Goal: Task Accomplishment & Management: Complete application form

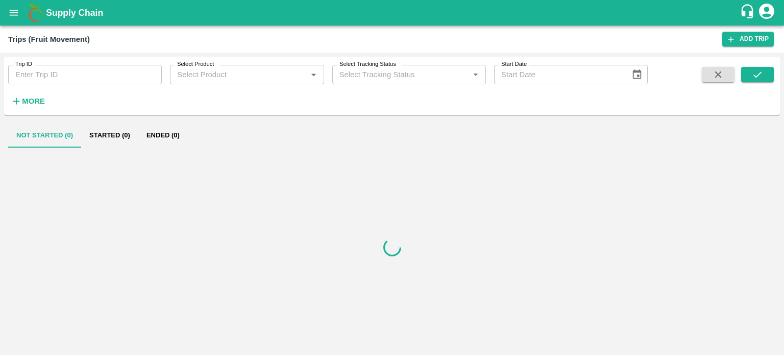
click at [41, 75] on input "Trip ID" at bounding box center [85, 74] width 154 height 19
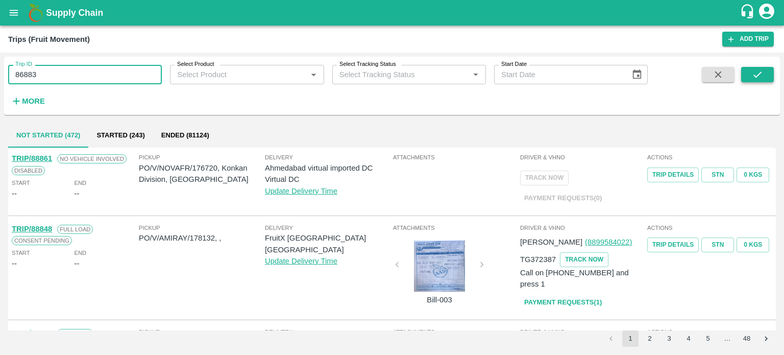
type input "86883"
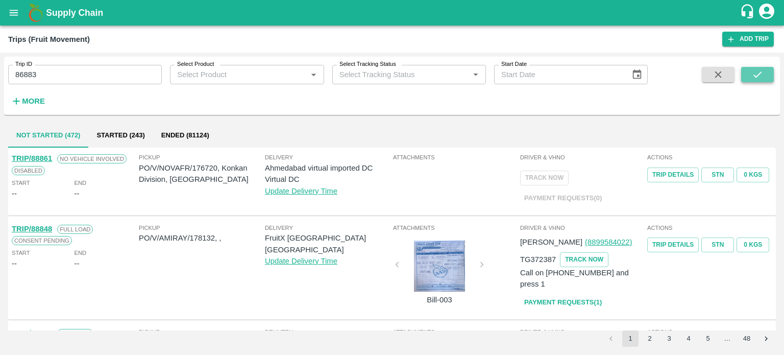
click at [752, 73] on icon "submit" at bounding box center [756, 74] width 11 height 11
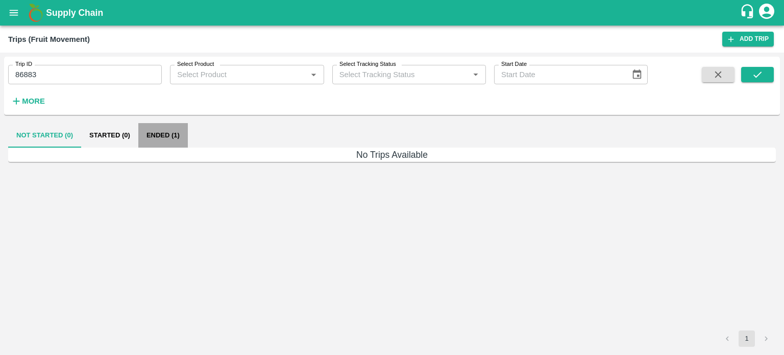
click at [177, 133] on button "Ended (1)" at bounding box center [162, 135] width 49 height 24
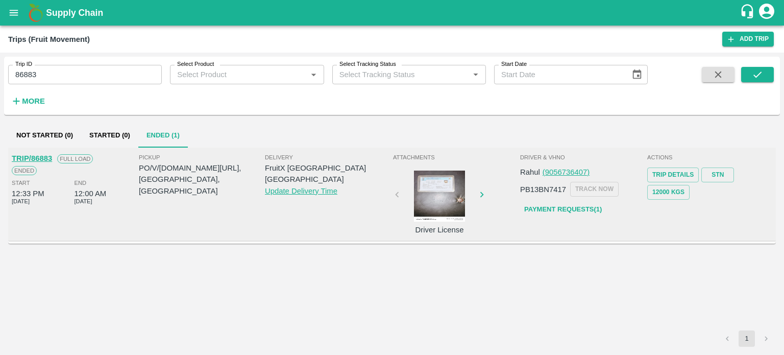
click at [443, 212] on div at bounding box center [439, 195] width 77 height 51
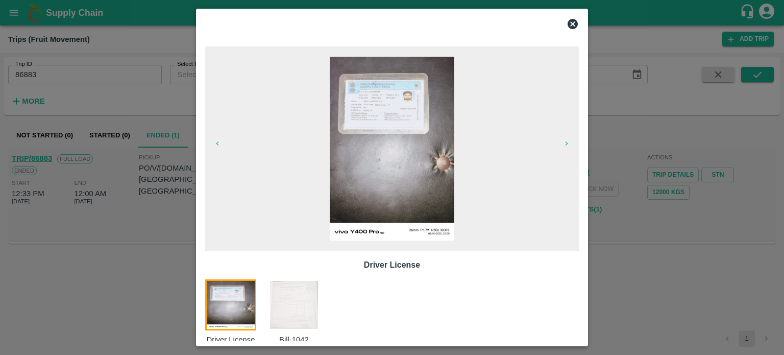
click at [316, 292] on img at bounding box center [293, 304] width 51 height 51
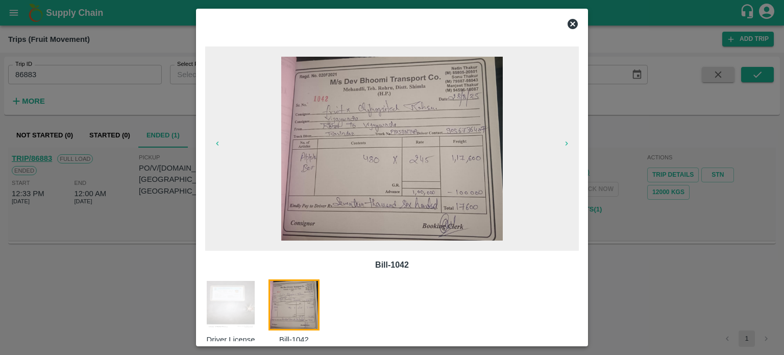
scroll to position [16, 0]
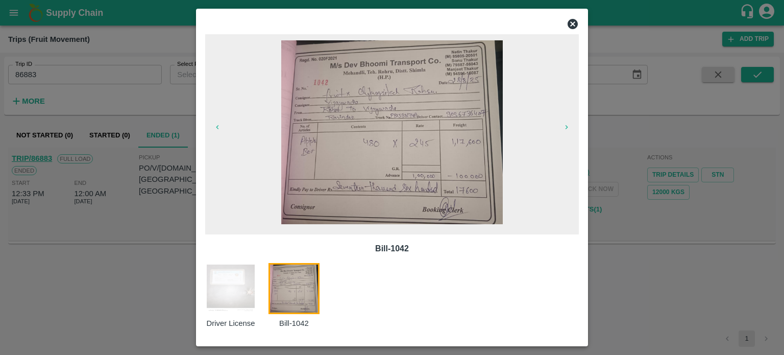
click at [404, 163] on img at bounding box center [392, 132] width 222 height 184
click at [570, 26] on icon at bounding box center [572, 24] width 10 height 10
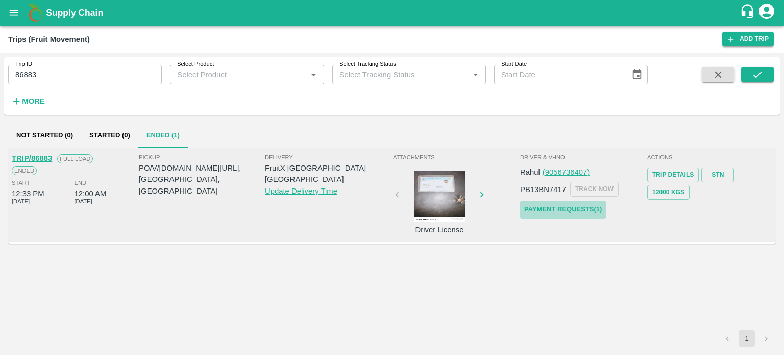
click at [565, 208] on link "Payment Requests( 1 )" at bounding box center [563, 209] width 86 height 18
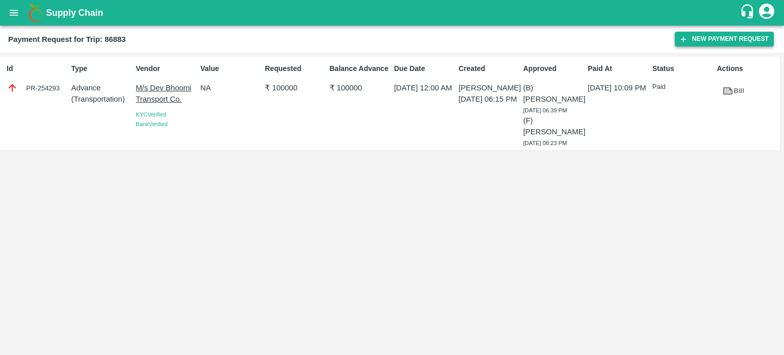
click at [699, 36] on button "New Payment Request" at bounding box center [723, 39] width 99 height 15
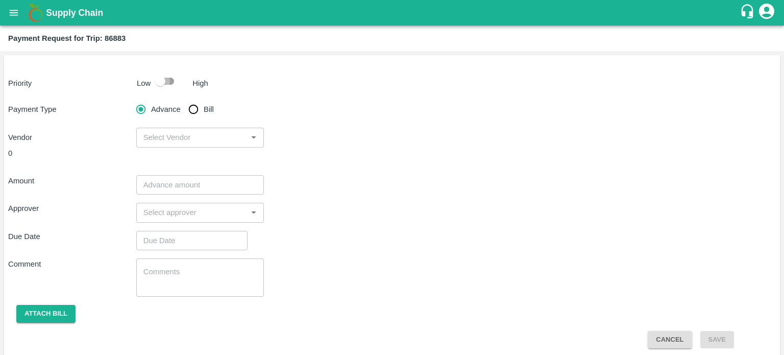
click at [160, 78] on input "checkbox" at bounding box center [160, 80] width 58 height 19
checkbox input "true"
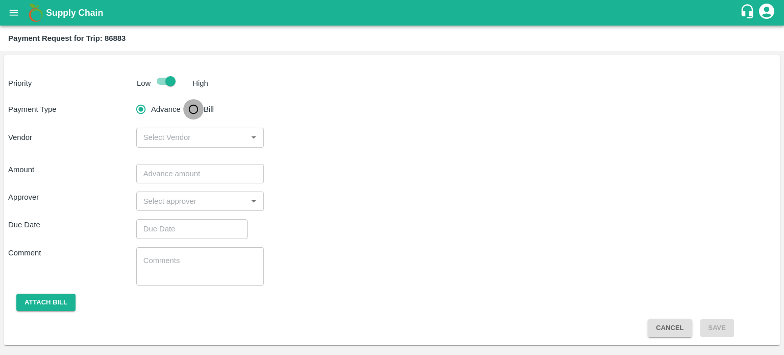
click at [195, 105] on input "Bill" at bounding box center [193, 109] width 20 height 20
radio input "true"
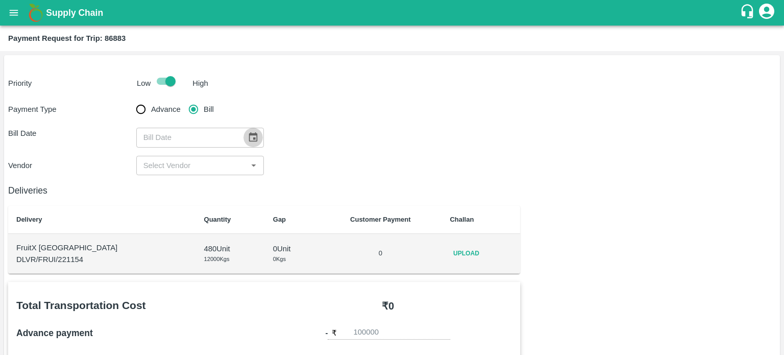
click at [243, 136] on button "Choose date" at bounding box center [252, 137] width 19 height 19
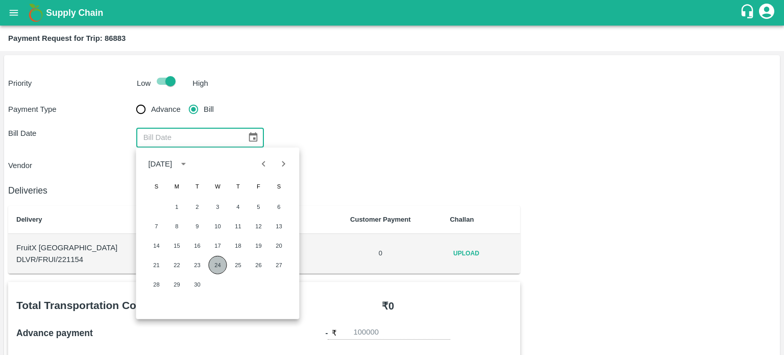
click at [223, 263] on button "24" at bounding box center [217, 265] width 18 height 18
type input "24/09/2025"
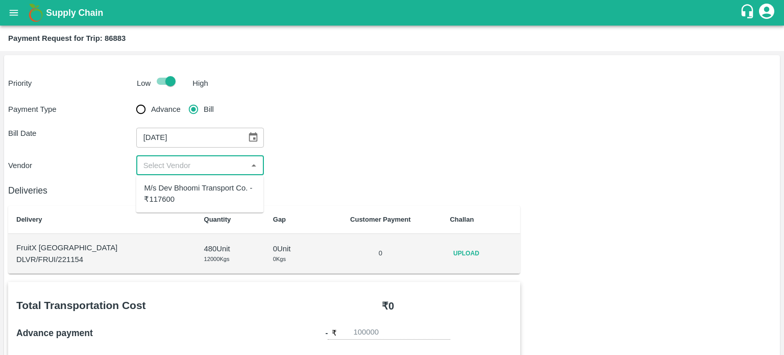
click at [180, 163] on input "input" at bounding box center [191, 165] width 105 height 13
click at [185, 193] on div "M/s Dev Bhoomi Transport Co. - ₹117600" at bounding box center [199, 193] width 111 height 23
type input "M/s Dev Bhoomi Transport Co. - ₹117600"
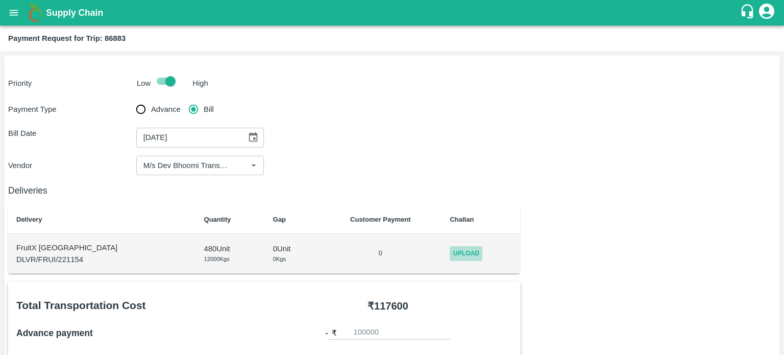
click at [454, 246] on span "Upload" at bounding box center [465, 253] width 33 height 15
click at [0, 0] on input "Upload" at bounding box center [0, 0] width 0 height 0
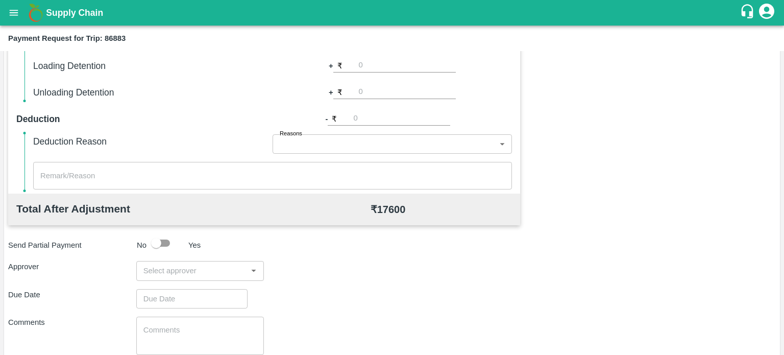
scroll to position [373, 0]
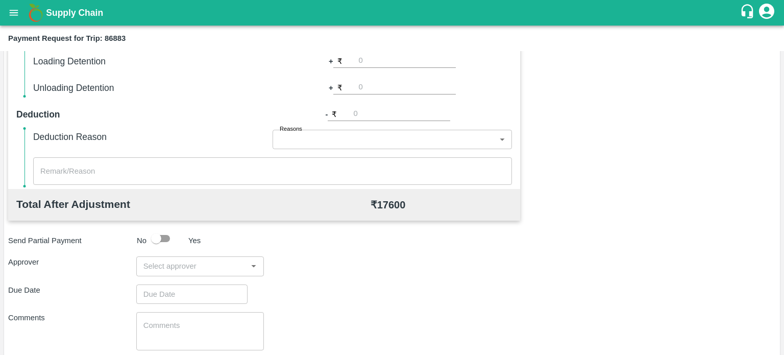
click at [180, 273] on div "​" at bounding box center [200, 265] width 128 height 19
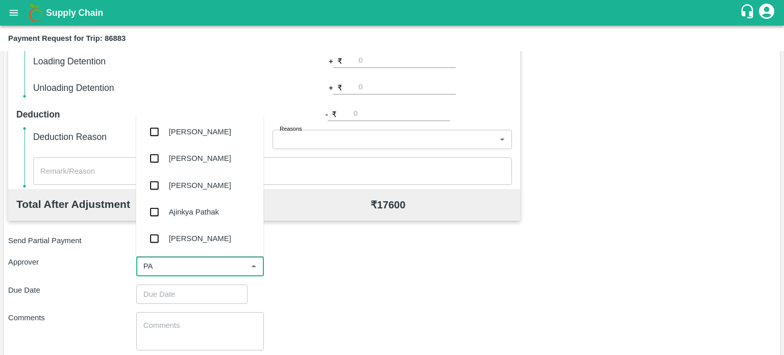
type input "PAL"
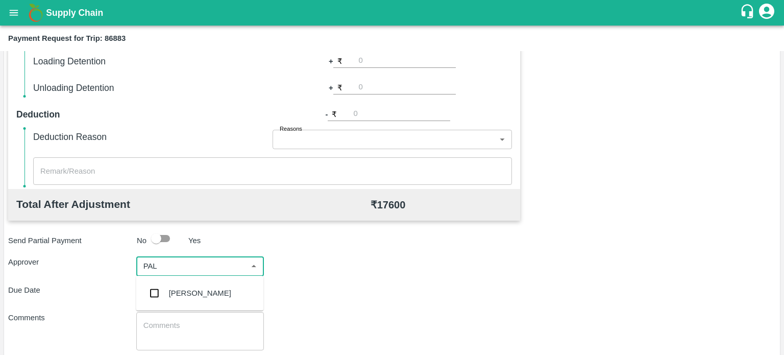
click at [189, 290] on div "[PERSON_NAME]" at bounding box center [200, 292] width 62 height 11
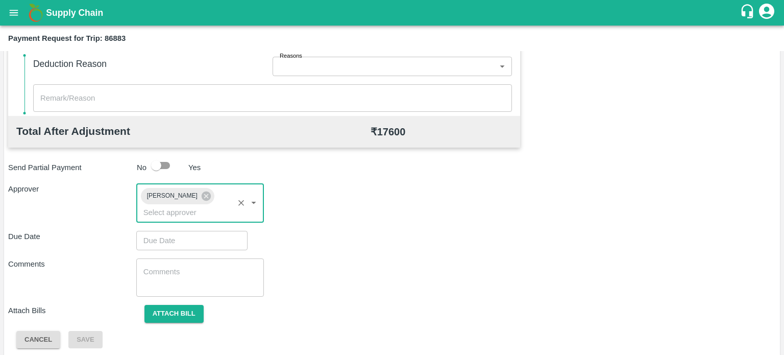
scroll to position [447, 0]
type input "DD/MM/YYYY hh:mm aa"
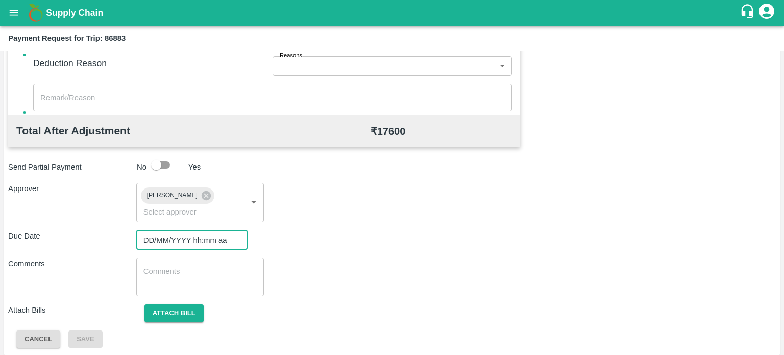
click at [184, 236] on input "DD/MM/YYYY hh:mm aa" at bounding box center [188, 239] width 104 height 19
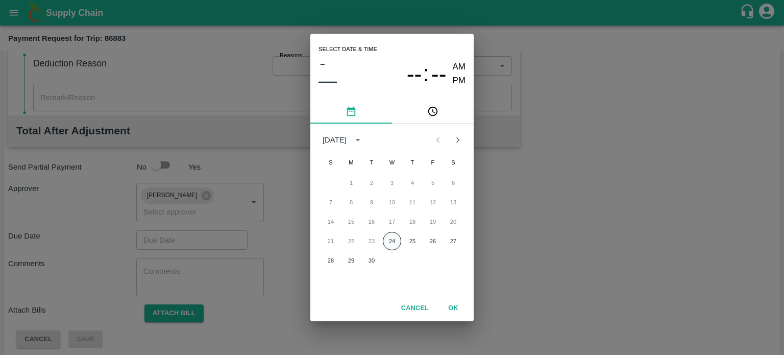
click at [391, 241] on button "24" at bounding box center [392, 241] width 18 height 18
type input "24/09/2025 12:00 AM"
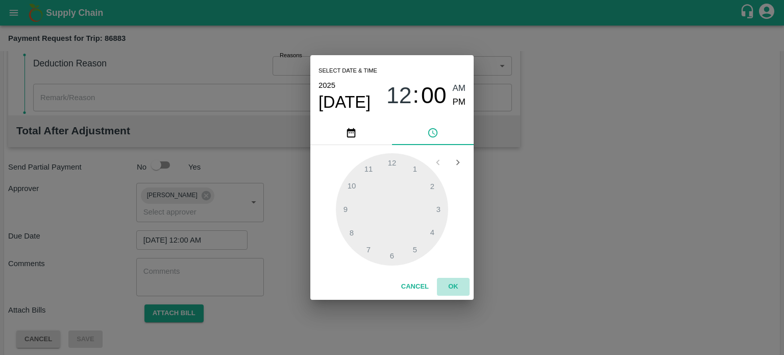
click at [453, 286] on button "OK" at bounding box center [453, 287] width 33 height 18
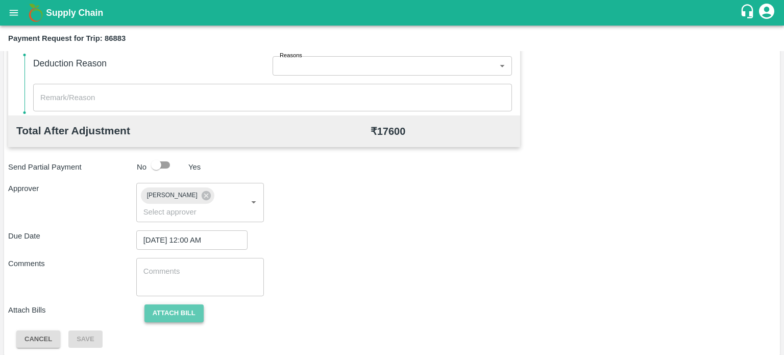
click at [186, 314] on button "Attach bill" at bounding box center [173, 313] width 59 height 18
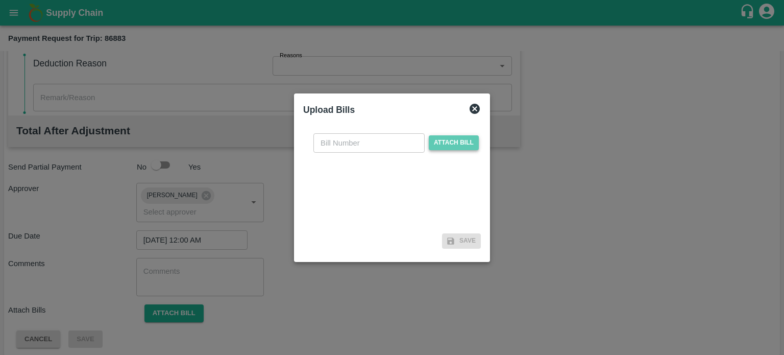
click at [451, 136] on span "Attach bill" at bounding box center [454, 142] width 50 height 15
click at [0, 0] on input "Attach bill" at bounding box center [0, 0] width 0 height 0
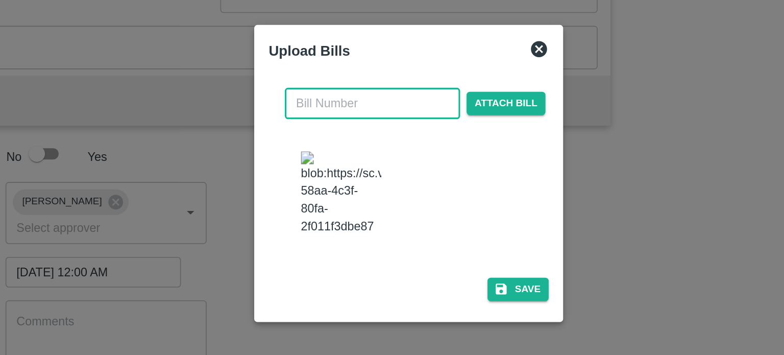
click at [342, 142] on input "text" at bounding box center [368, 132] width 111 height 19
type input "1042"
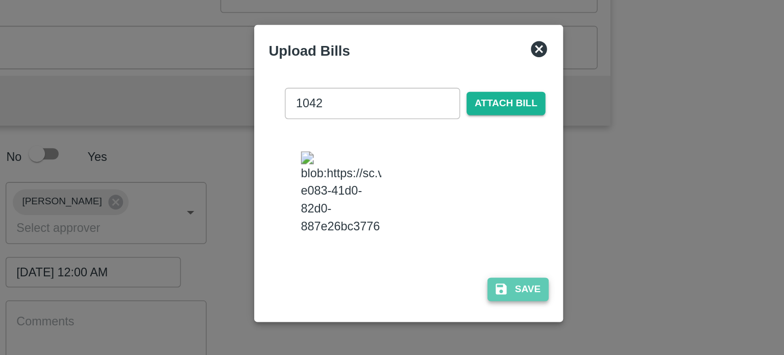
click at [464, 243] on button "Save" at bounding box center [461, 250] width 39 height 15
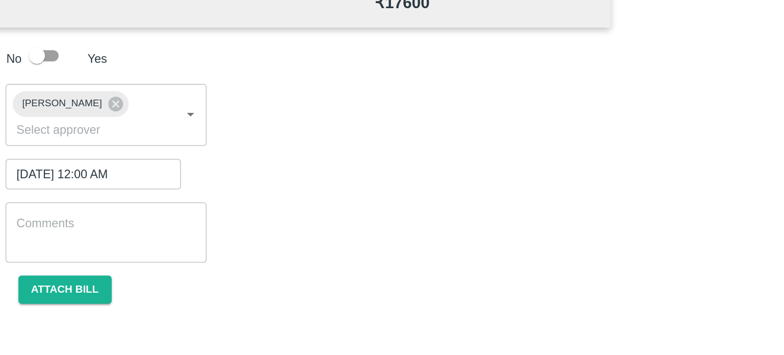
scroll to position [494, 0]
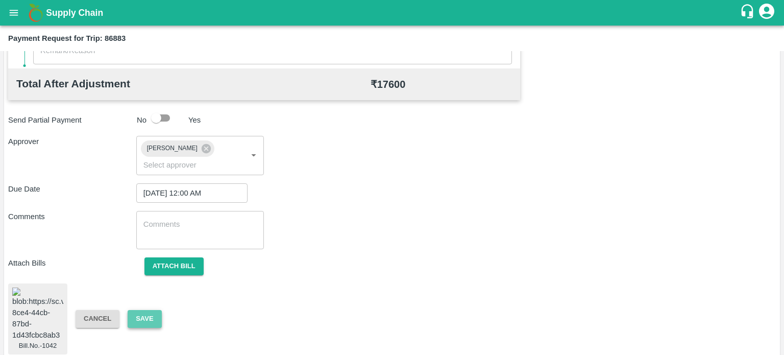
click at [143, 316] on button "Save" at bounding box center [145, 319] width 34 height 18
